Goal: Information Seeking & Learning: Learn about a topic

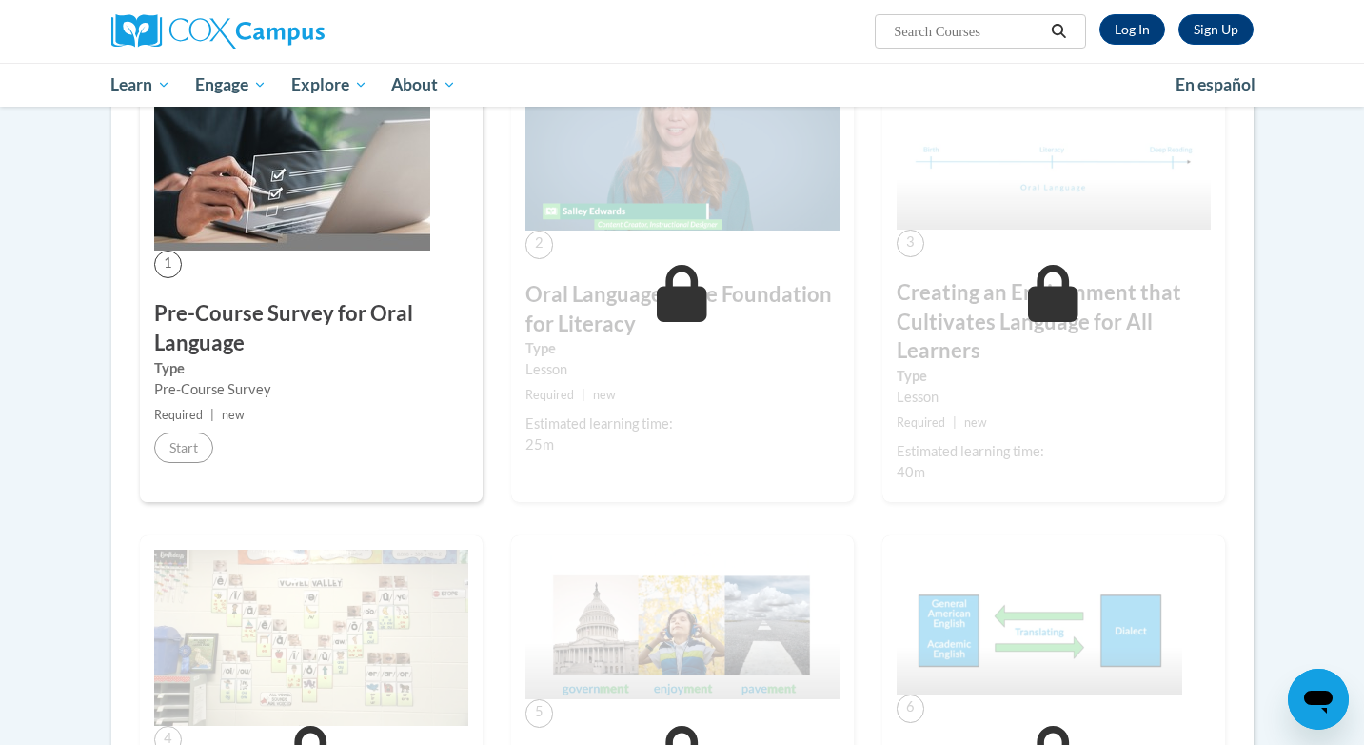
scroll to position [259, 0]
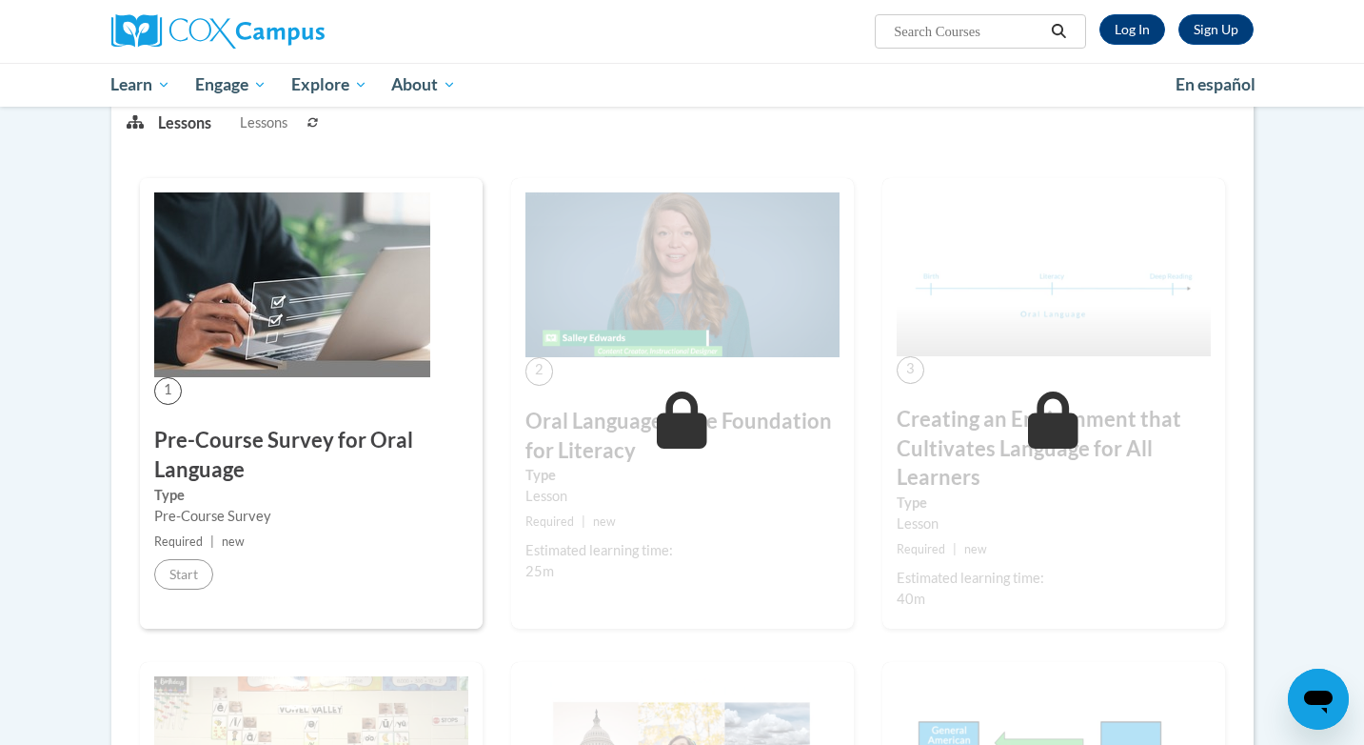
click at [329, 296] on img at bounding box center [292, 284] width 276 height 185
click at [1138, 27] on link "Log In" at bounding box center [1133, 29] width 66 height 30
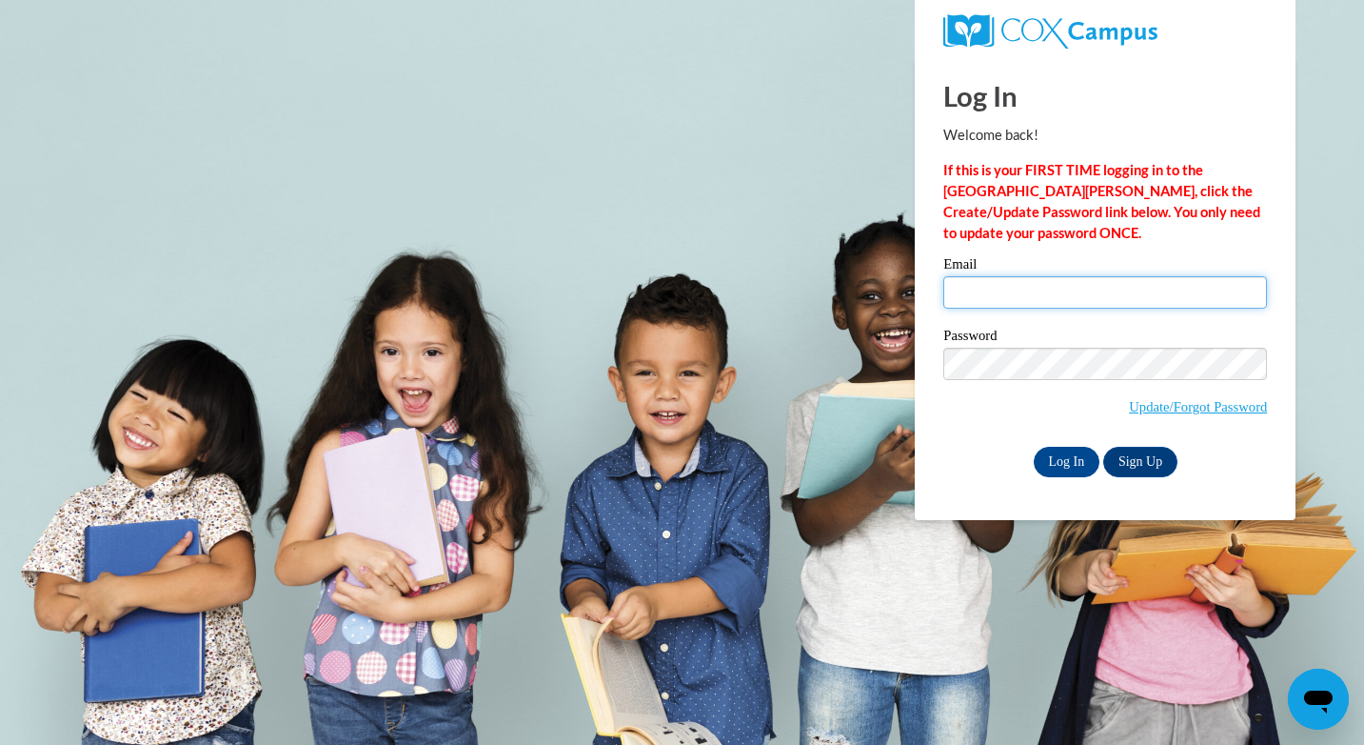
click at [1103, 306] on input "Email" at bounding box center [1106, 292] width 324 height 32
type input "elmorej4@vcu.edu"
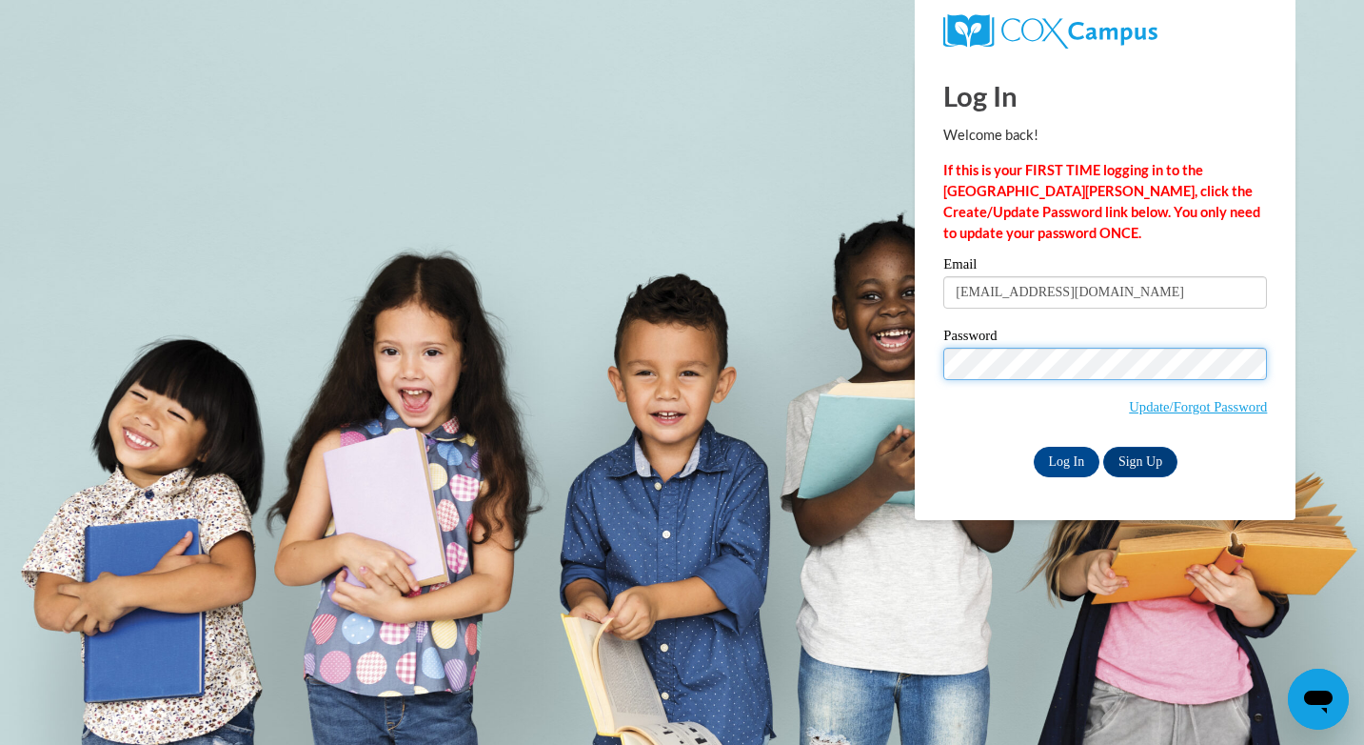
click at [1034, 447] on input "Log In" at bounding box center [1067, 462] width 67 height 30
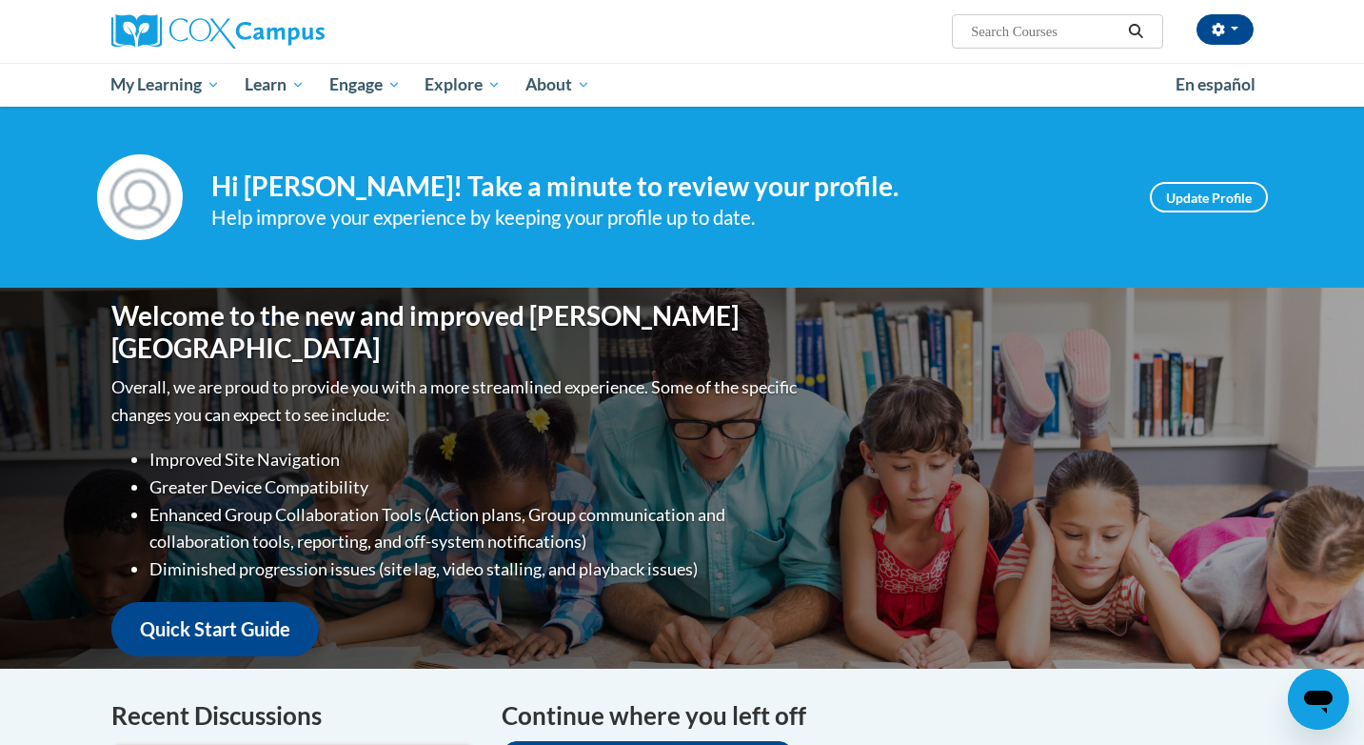
click at [985, 31] on input "Search..." at bounding box center [1045, 31] width 152 height 23
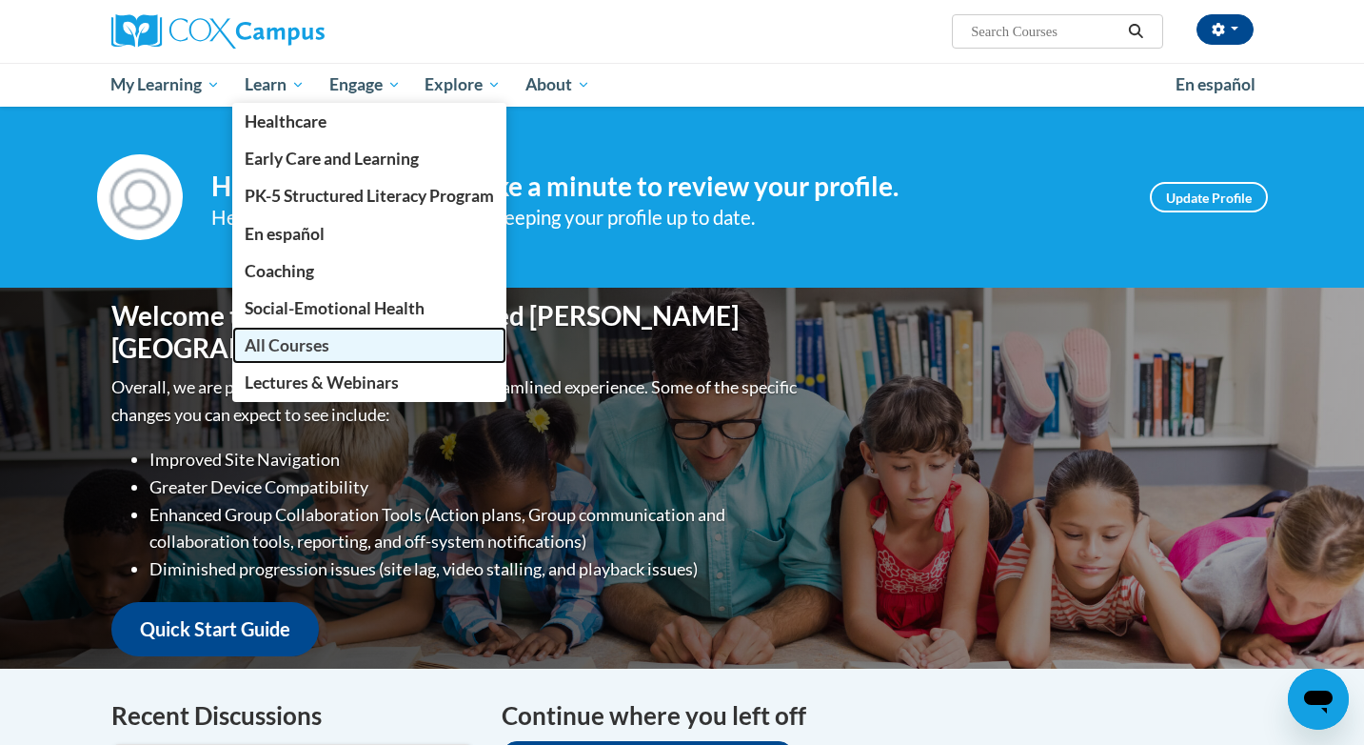
click at [305, 341] on span "All Courses" at bounding box center [287, 345] width 85 height 20
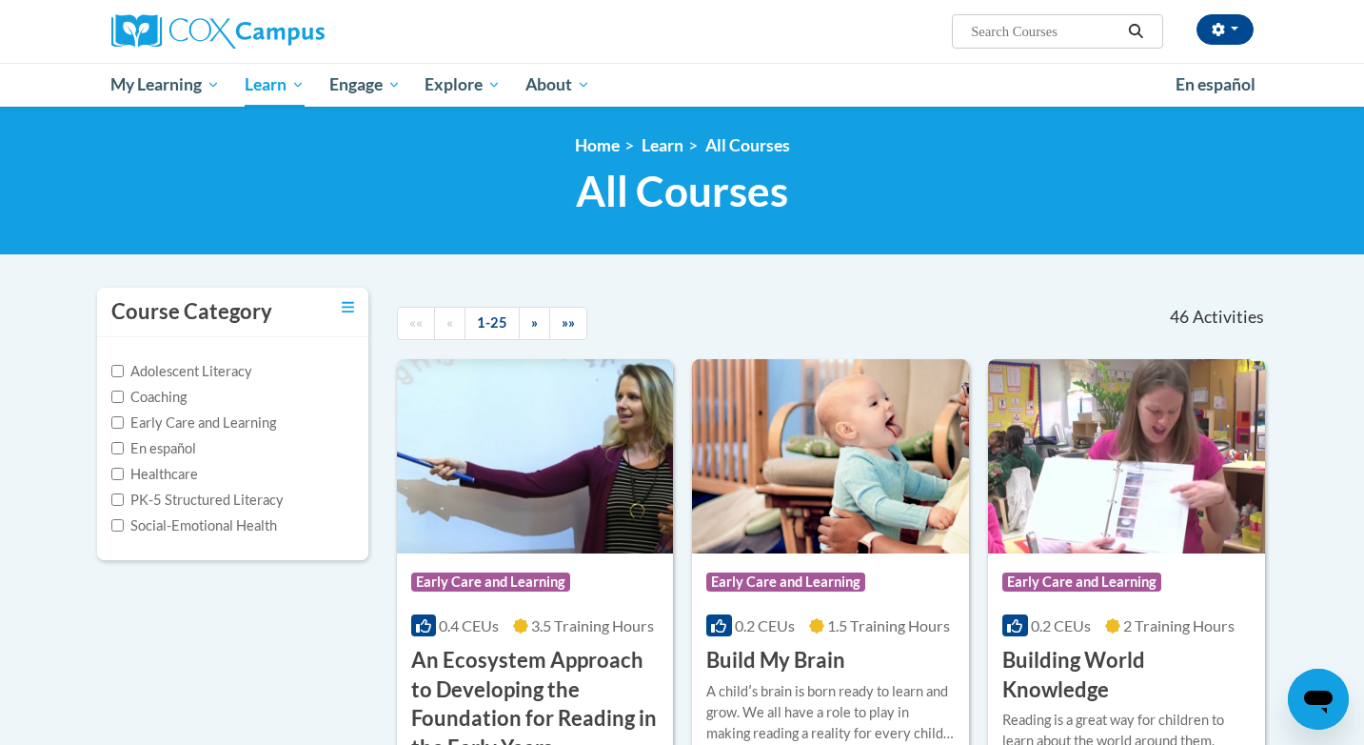
click at [1027, 39] on input "Search..." at bounding box center [1045, 31] width 152 height 23
paste input "Oral Language is the Foundation for Literacy"
type input "Oral Language is the Foundation for Literacy"
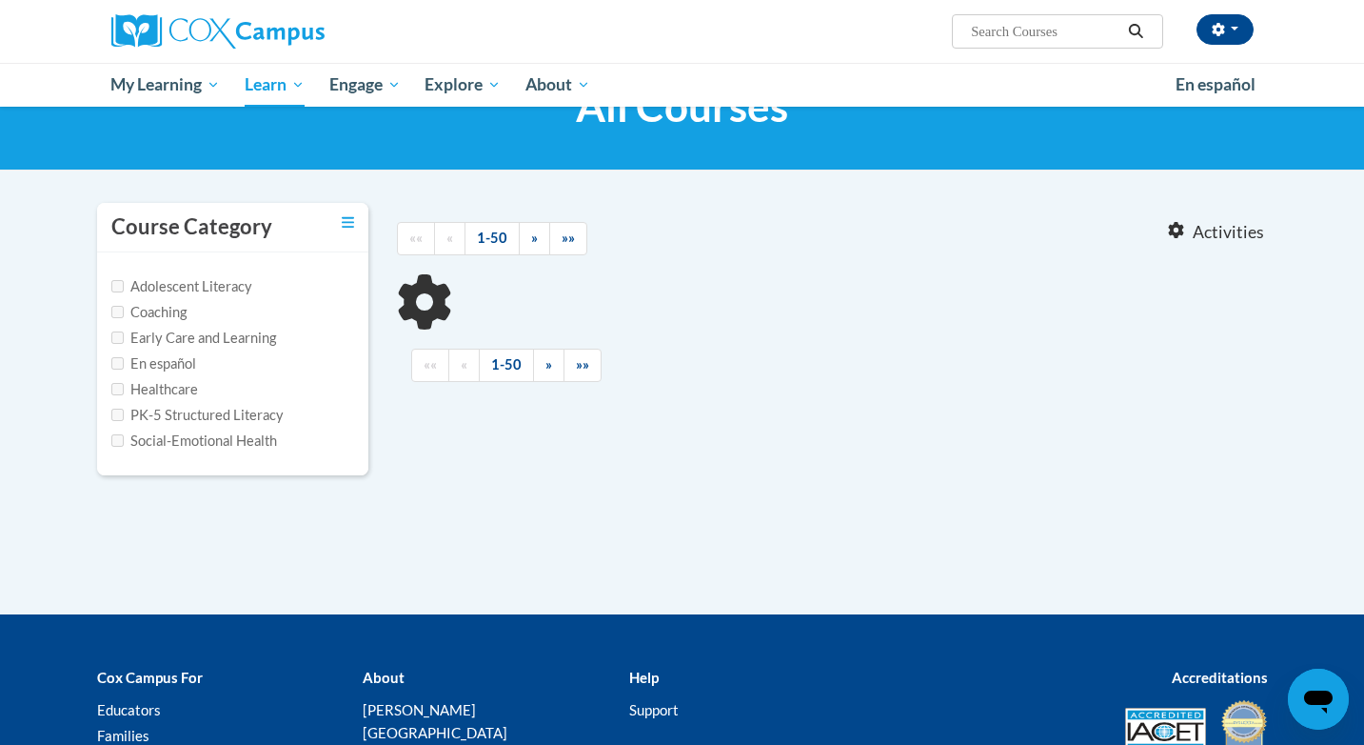
type input "Oral Language is the Foundation for Literacy"
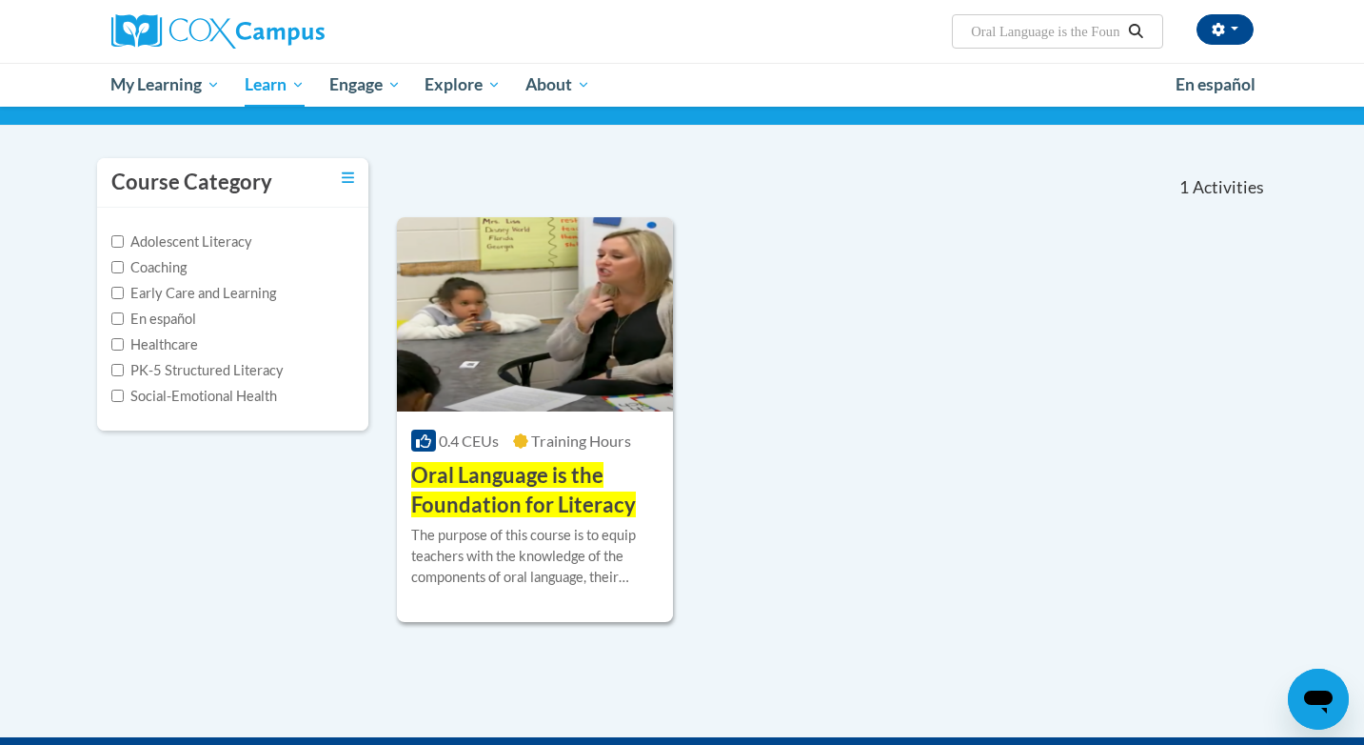
scroll to position [131, 0]
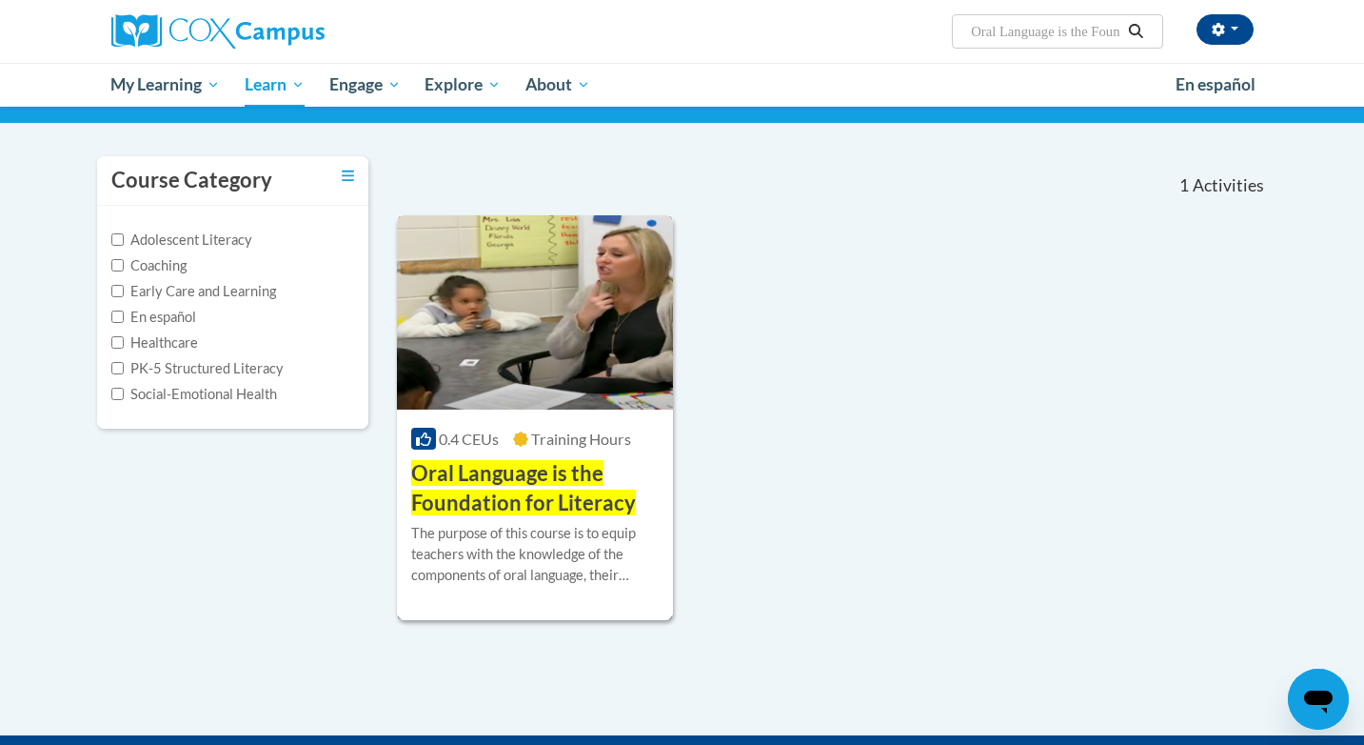
click at [551, 487] on h3 "Oral Language is the Foundation for Literacy" at bounding box center [535, 488] width 249 height 59
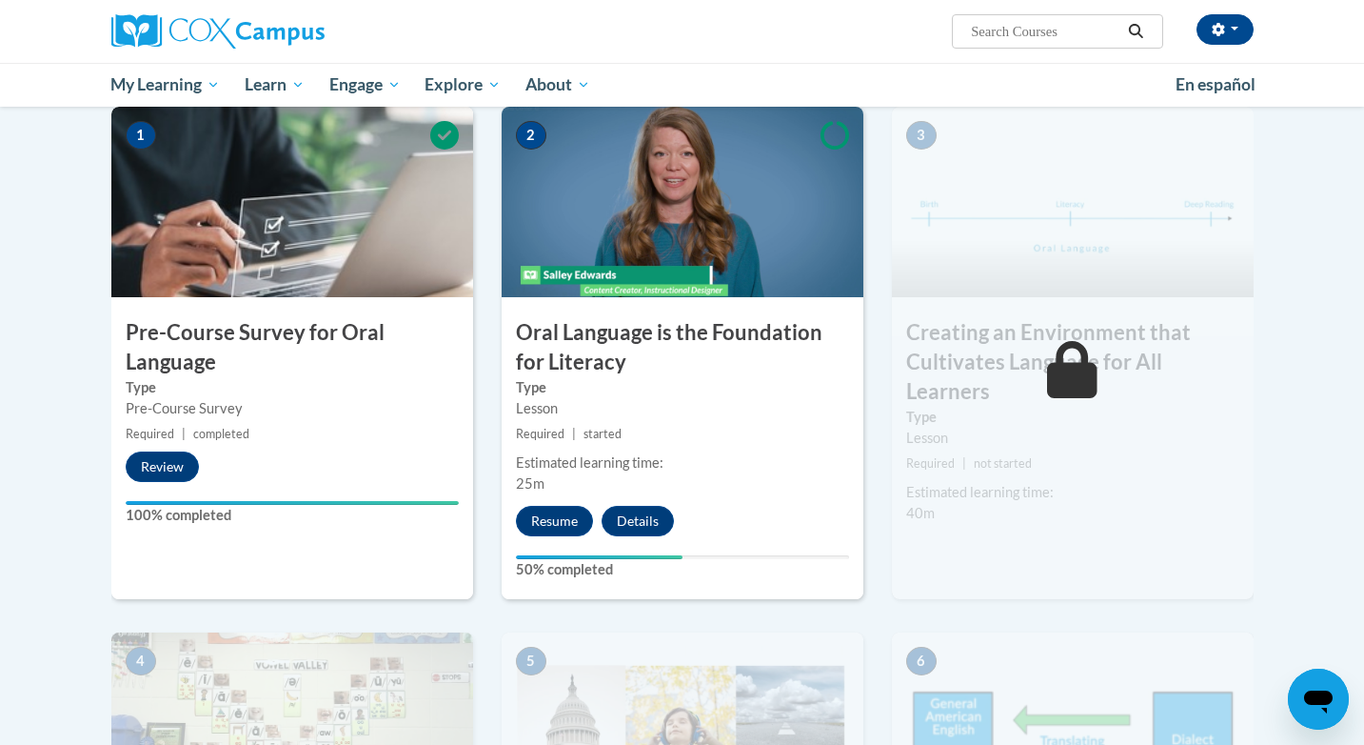
scroll to position [415, 0]
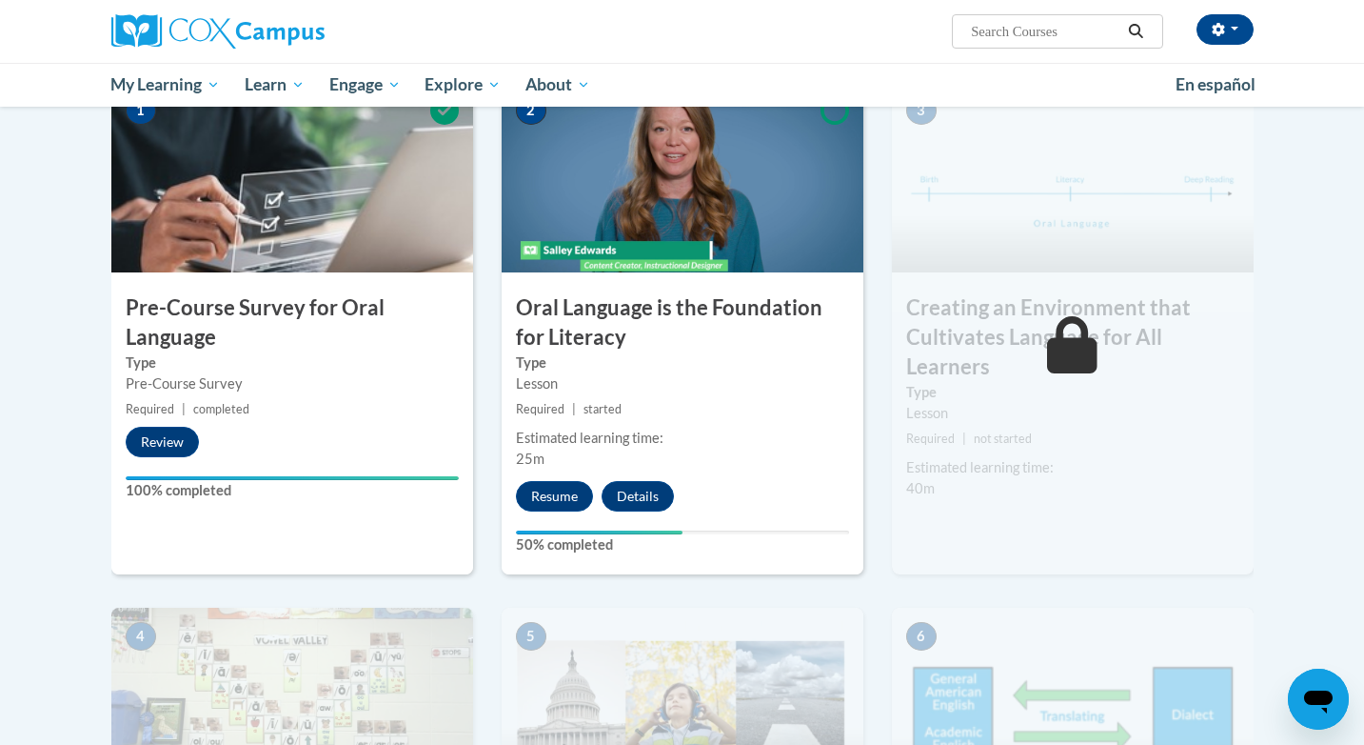
click at [667, 368] on label "Type" at bounding box center [682, 362] width 333 height 21
click at [661, 298] on h3 "Oral Language is the Foundation for Literacy" at bounding box center [683, 322] width 362 height 59
click at [566, 488] on button "Resume" at bounding box center [554, 496] width 77 height 30
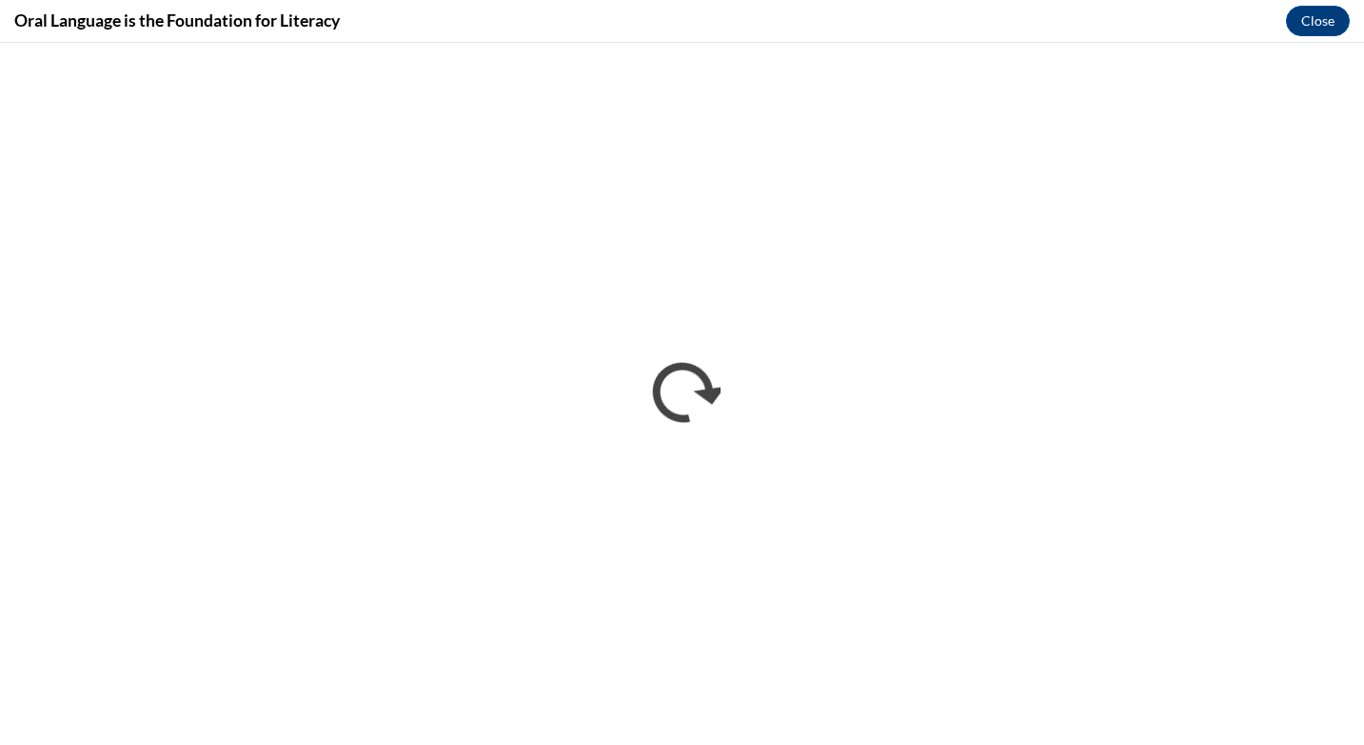
scroll to position [0, 0]
